Goal: Information Seeking & Learning: Find specific page/section

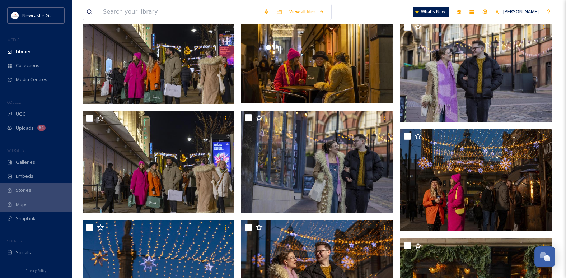
scroll to position [136, 0]
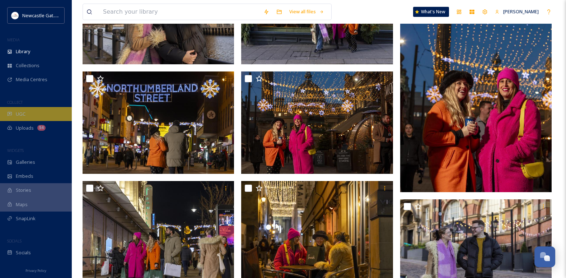
click at [40, 108] on div "UGC" at bounding box center [36, 114] width 72 height 14
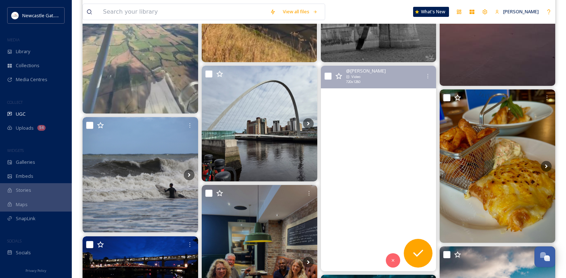
scroll to position [359, 0]
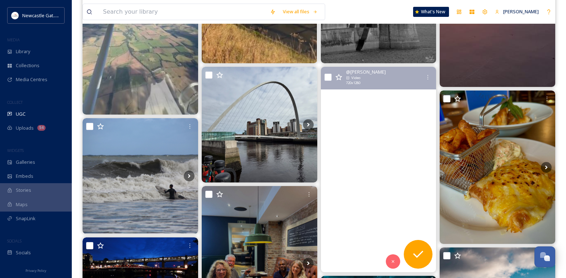
click at [407, 150] on video at bounding box center [379, 169] width 116 height 205
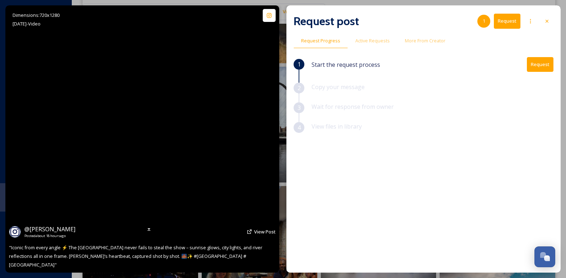
click at [142, 138] on video at bounding box center [142, 138] width 150 height 267
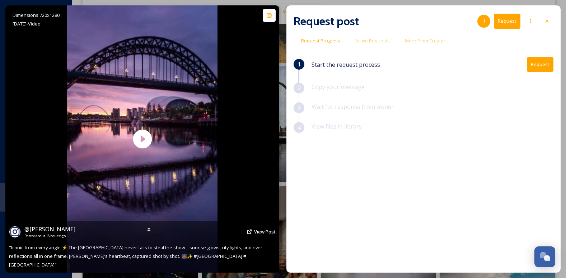
scroll to position [359, 0]
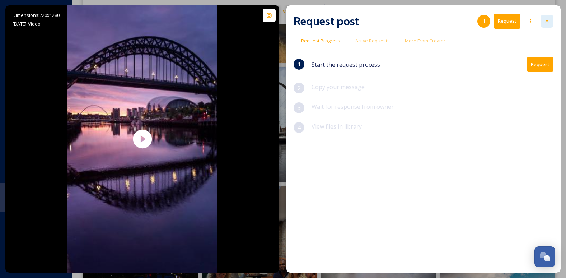
click at [543, 18] on div at bounding box center [547, 21] width 13 height 13
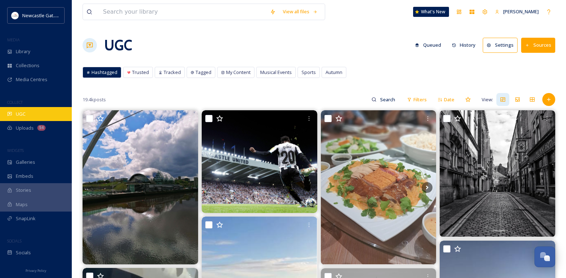
click at [24, 113] on span "UGC" at bounding box center [21, 114] width 10 height 7
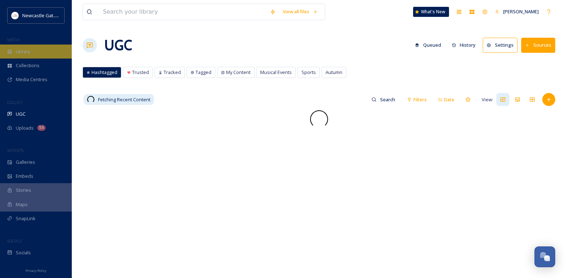
click at [37, 52] on div "Library" at bounding box center [36, 52] width 72 height 14
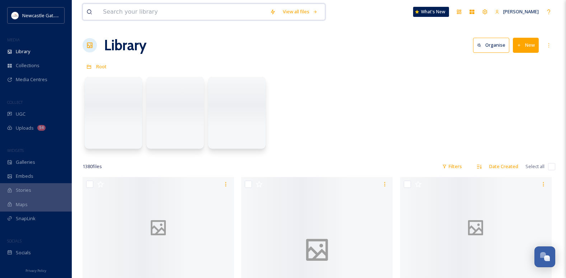
click at [125, 13] on input at bounding box center [182, 12] width 167 height 16
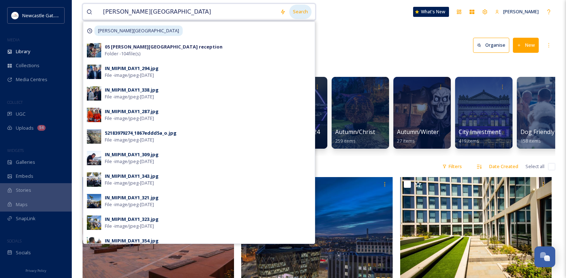
type input "[PERSON_NAME][GEOGRAPHIC_DATA]"
click at [311, 12] on div "Search" at bounding box center [300, 12] width 22 height 14
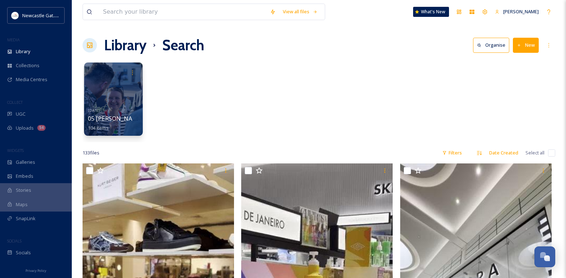
click at [127, 103] on div at bounding box center [113, 98] width 59 height 73
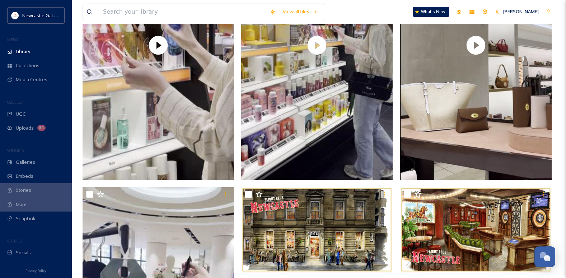
scroll to position [1185, 0]
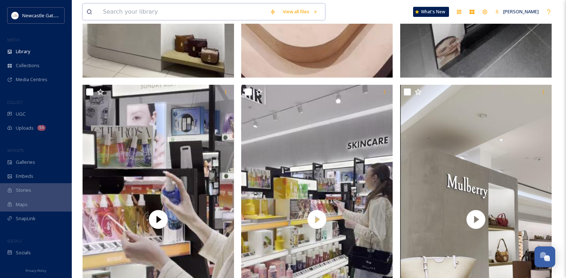
click at [128, 10] on input at bounding box center [182, 12] width 167 height 16
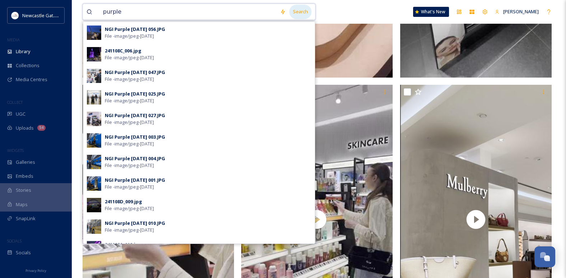
type input "purple"
click at [304, 14] on div "Search" at bounding box center [300, 12] width 22 height 14
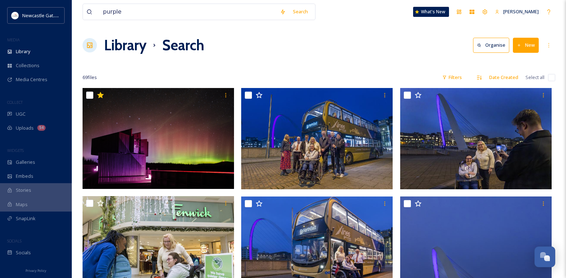
click at [364, 48] on div "Library Search Organise New" at bounding box center [319, 45] width 473 height 22
click at [28, 50] on span "Library" at bounding box center [23, 51] width 14 height 7
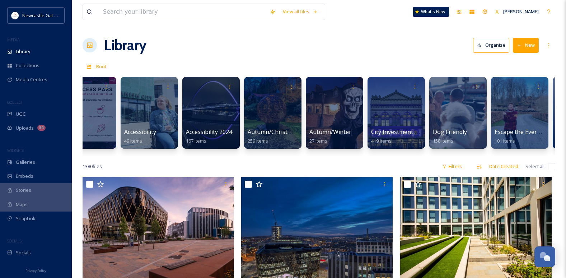
scroll to position [0, 94]
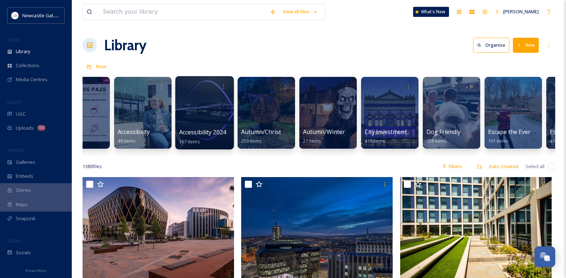
click at [223, 124] on div at bounding box center [204, 112] width 59 height 73
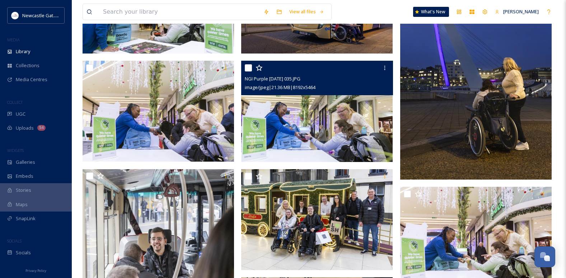
scroll to position [323, 0]
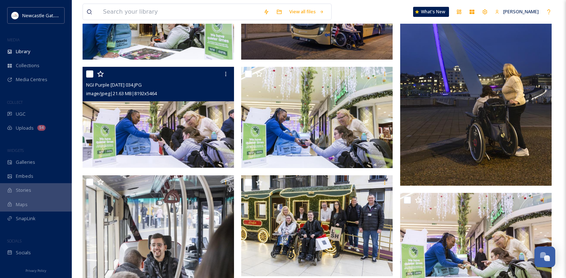
click at [201, 109] on img at bounding box center [159, 117] width 152 height 101
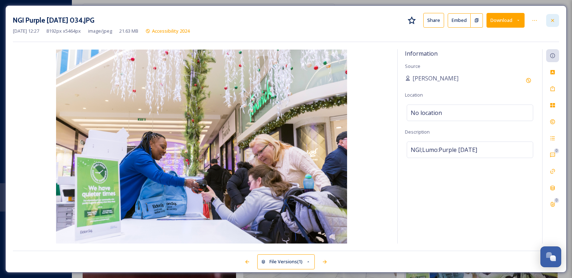
click at [551, 19] on icon at bounding box center [552, 21] width 6 height 6
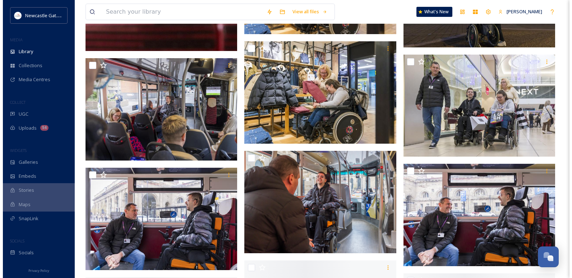
scroll to position [682, 0]
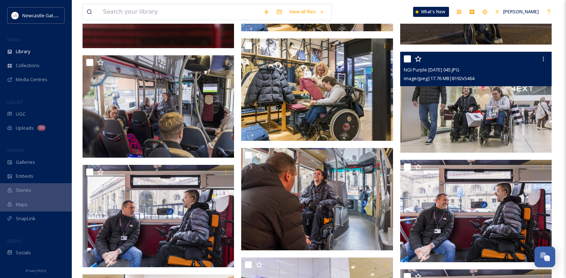
click at [496, 133] on img at bounding box center [476, 102] width 152 height 101
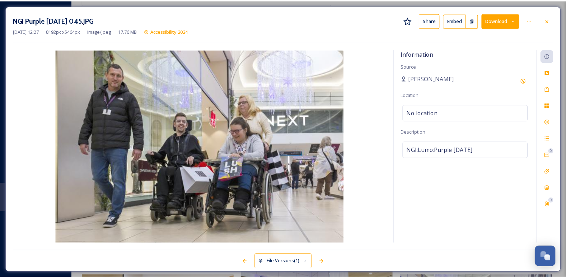
scroll to position [684, 0]
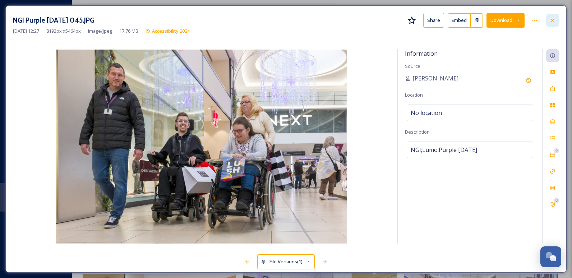
click at [556, 22] on div at bounding box center [552, 20] width 13 height 13
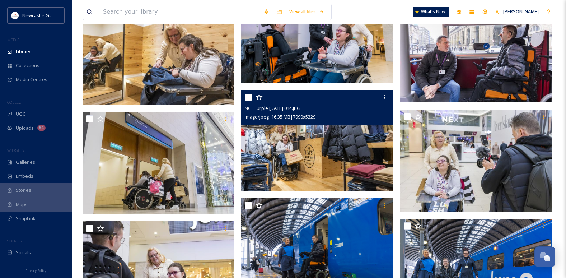
scroll to position [971, 0]
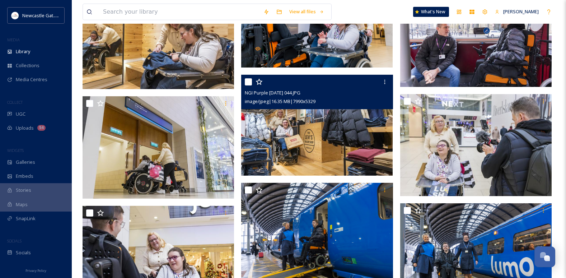
click at [346, 138] on img at bounding box center [317, 125] width 152 height 101
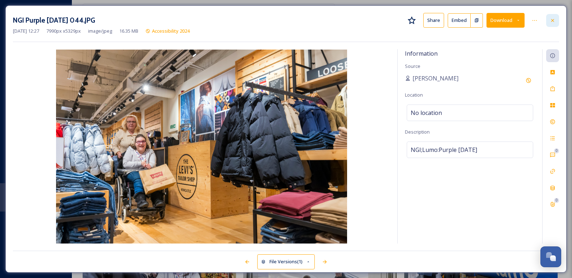
click at [552, 23] on icon at bounding box center [552, 21] width 6 height 6
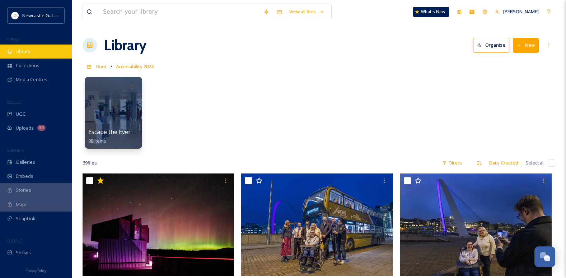
click at [29, 55] on span "Library" at bounding box center [23, 51] width 14 height 7
